Goal: Task Accomplishment & Management: Complete application form

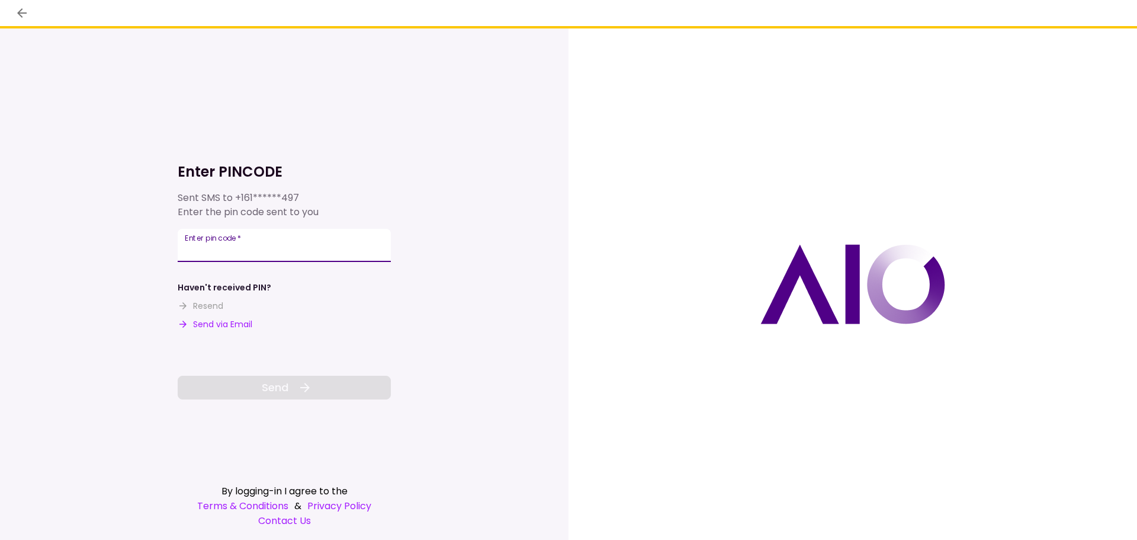
click at [332, 247] on input "Enter pin code   *" at bounding box center [284, 245] width 213 height 33
type input "******"
click at [277, 388] on span "Send" at bounding box center [275, 387] width 27 height 16
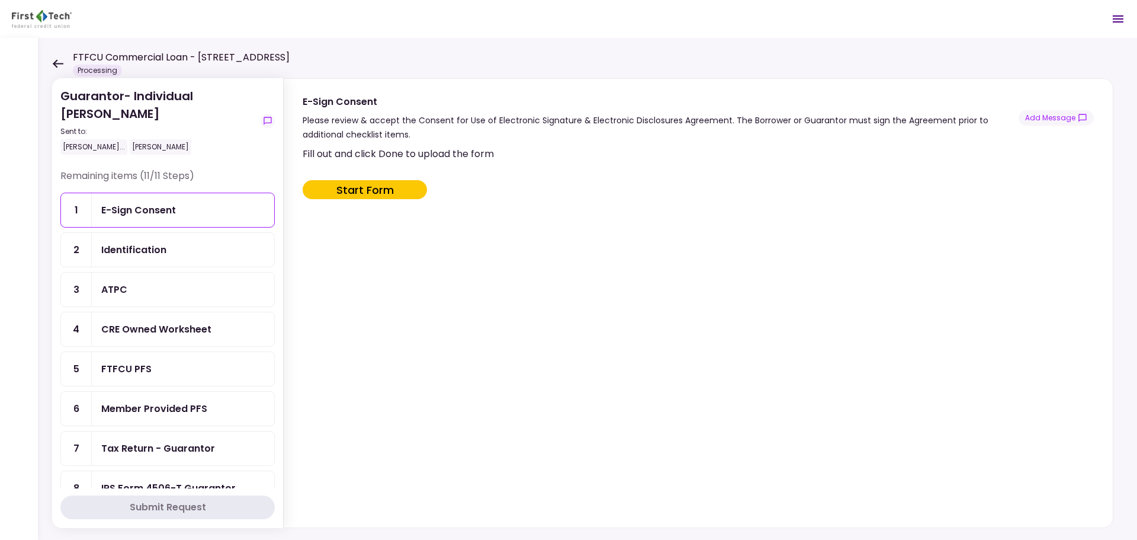
click at [372, 188] on button "Start Form" at bounding box center [365, 189] width 124 height 19
type input "***"
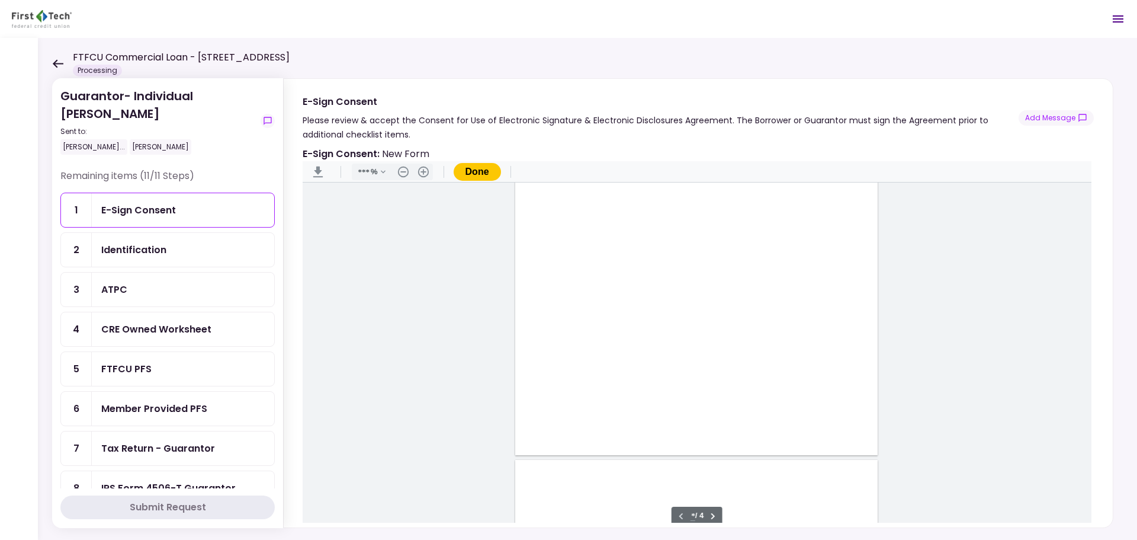
scroll to position [237, 0]
type input "*"
click at [539, 428] on div "Document Content" at bounding box center [541, 428] width 9 height 9
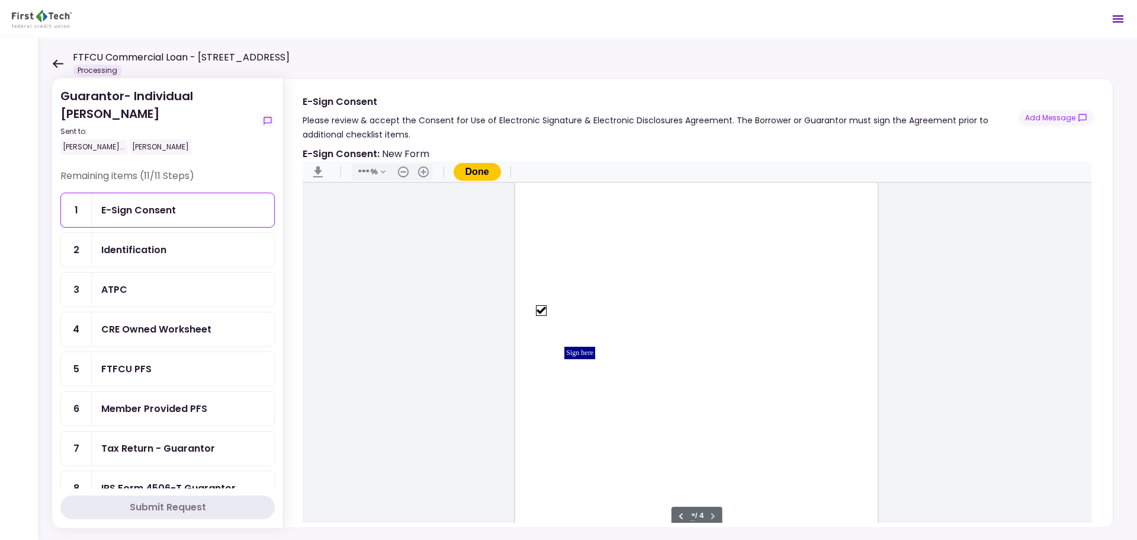
click at [584, 354] on div "Sign here" at bounding box center [579, 352] width 31 height 12
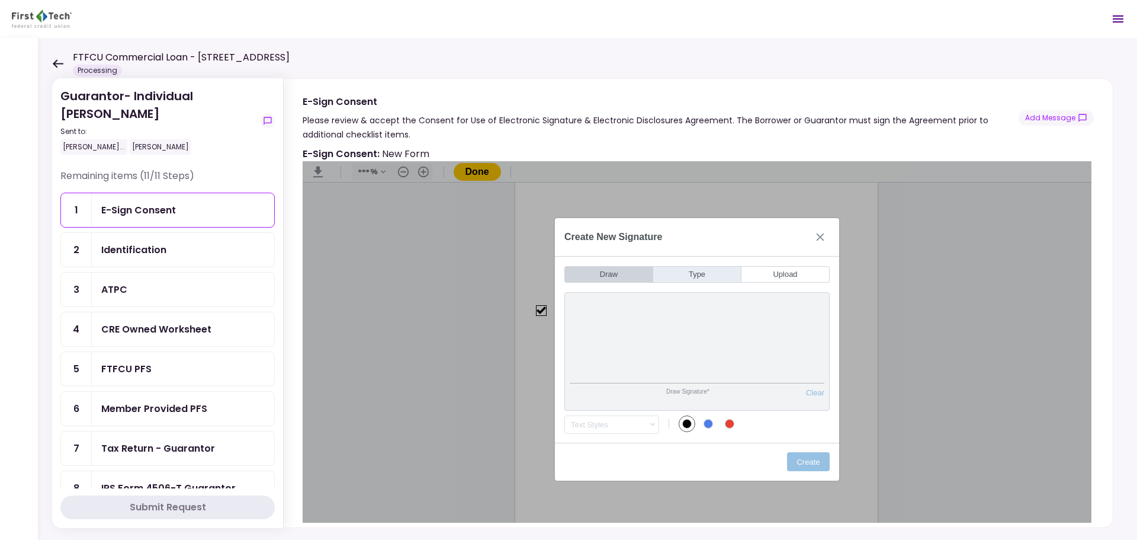
click at [689, 270] on button "Type" at bounding box center [697, 274] width 88 height 17
type input "*"
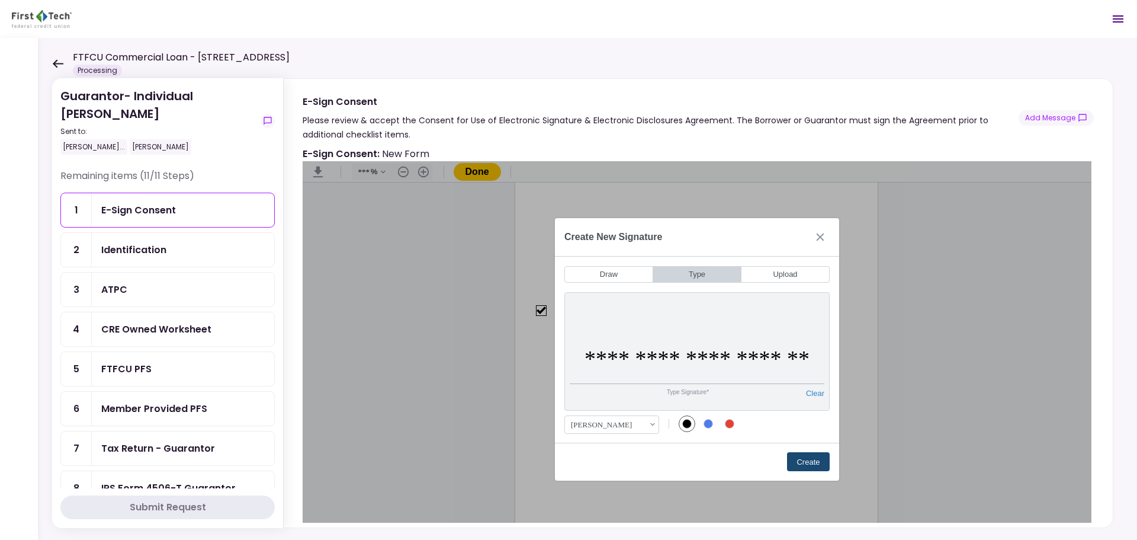
type input "**********"
click at [815, 461] on button "Create" at bounding box center [808, 461] width 43 height 19
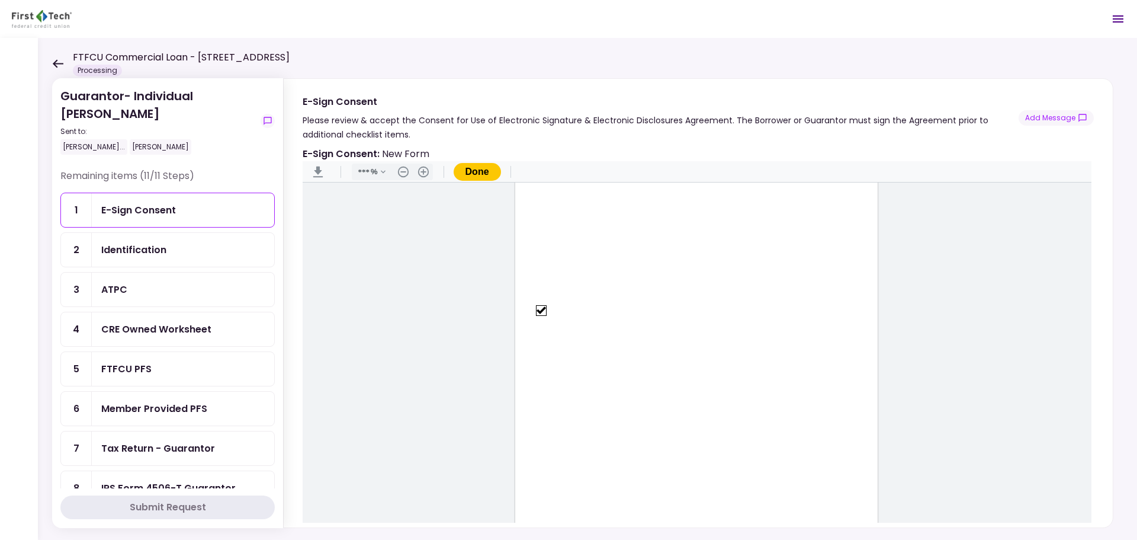
click at [474, 172] on button "Done" at bounding box center [477, 172] width 47 height 18
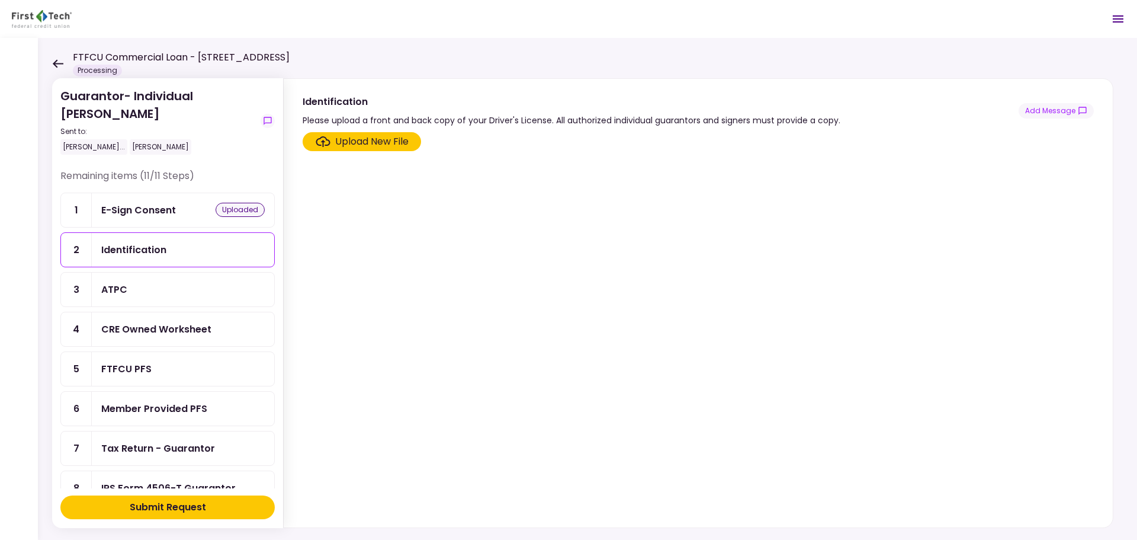
click at [177, 294] on div "ATPC" at bounding box center [182, 289] width 163 height 15
click at [168, 326] on div "CRE Owned Worksheet" at bounding box center [156, 329] width 110 height 15
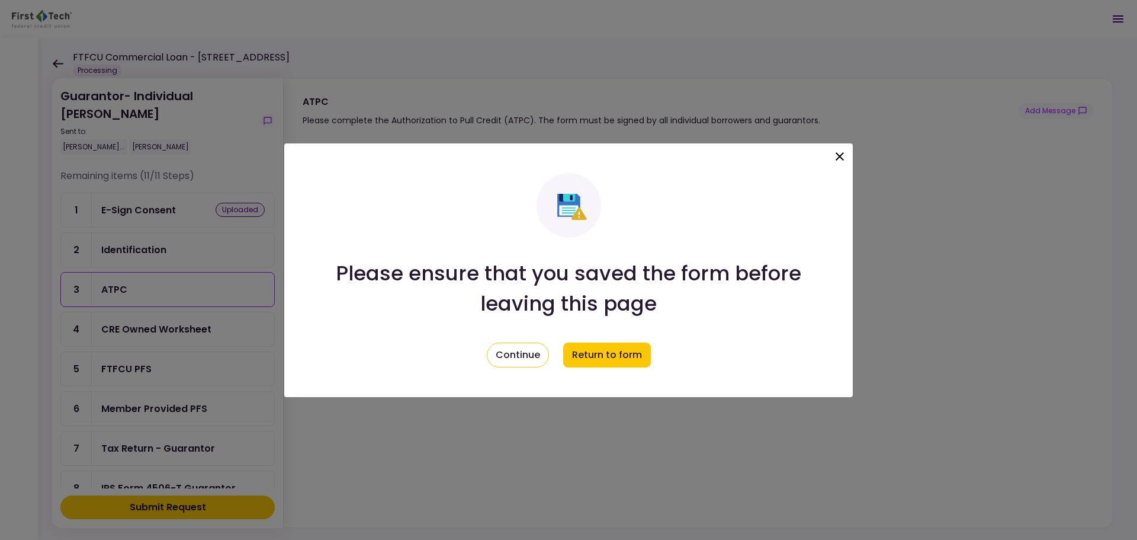
click at [843, 152] on icon at bounding box center [840, 156] width 14 height 14
